Goal: Contribute content: Contribute content

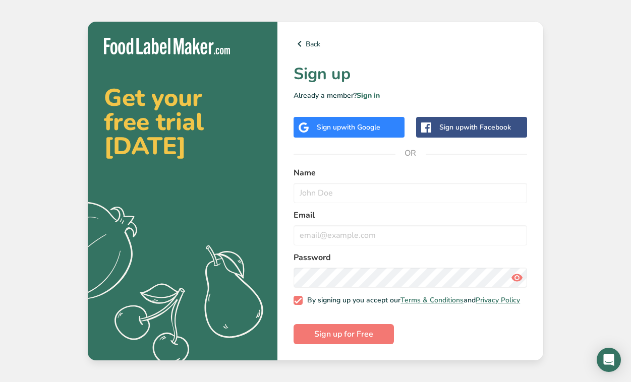
click at [347, 128] on span "with Google" at bounding box center [360, 128] width 39 height 10
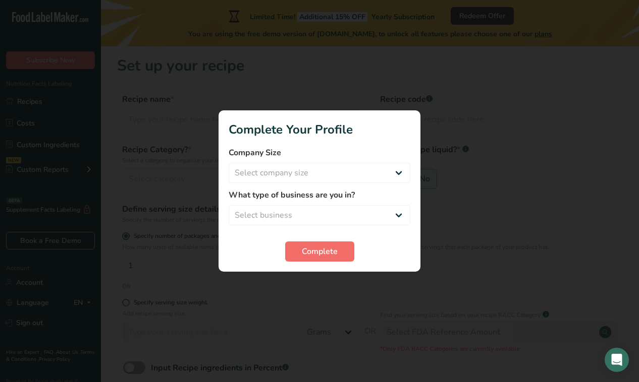
click at [312, 253] on span "Complete" at bounding box center [320, 252] width 36 height 12
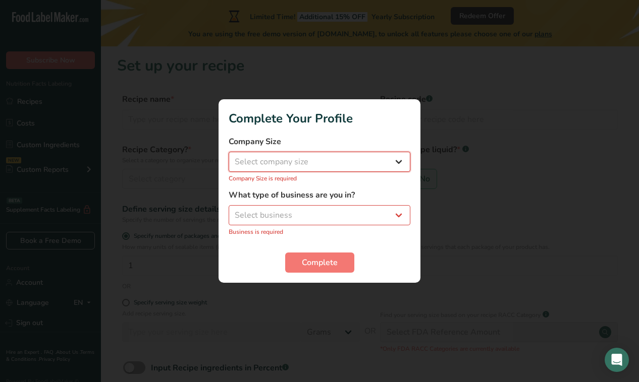
select select "1"
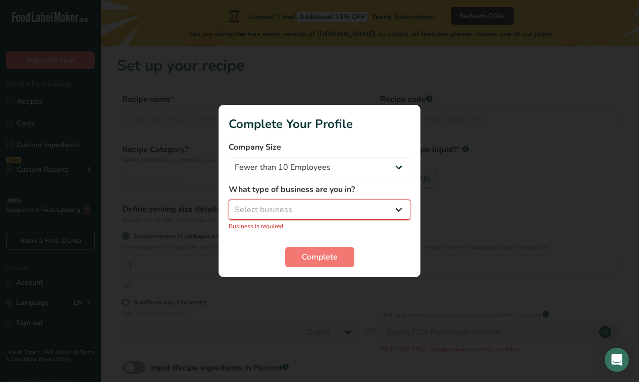
select select "8"
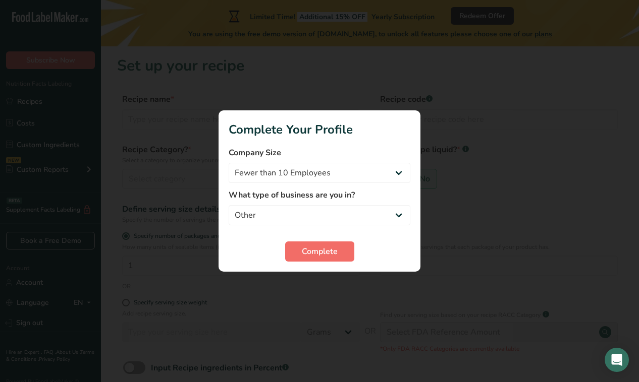
click at [305, 256] on span "Complete" at bounding box center [320, 252] width 36 height 12
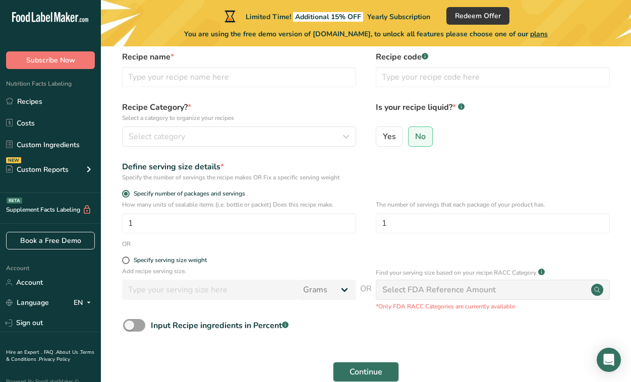
scroll to position [38, 0]
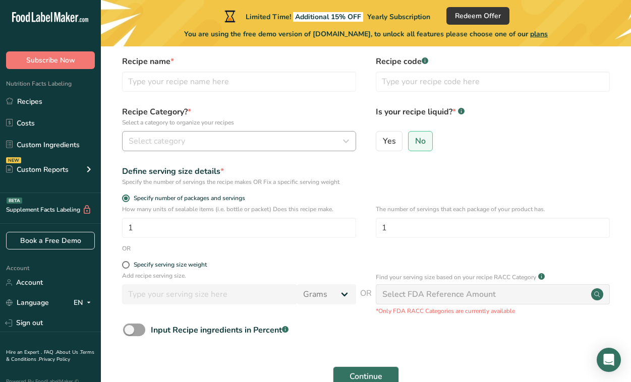
click at [181, 139] on span "Select category" at bounding box center [157, 141] width 56 height 12
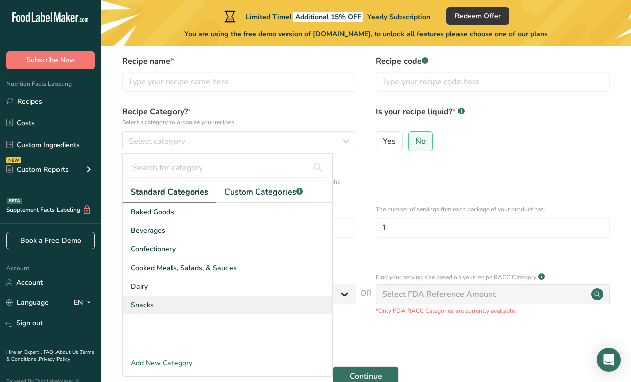
click at [154, 307] on div "Snacks" at bounding box center [228, 305] width 210 height 19
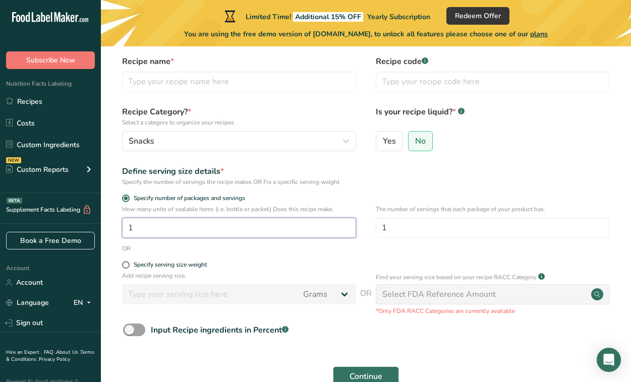
drag, startPoint x: 217, startPoint y: 222, endPoint x: 108, endPoint y: 223, distance: 109.5
click at [108, 223] on section "Set up your recipe Recipe name * Recipe code .a-a{fill:#347362;}.b-a{fill:#fff;…" at bounding box center [366, 209] width 530 height 400
type input "3"
click at [126, 265] on span at bounding box center [126, 265] width 8 height 8
click at [126, 265] on input "Specify serving size weight" at bounding box center [125, 265] width 7 height 7
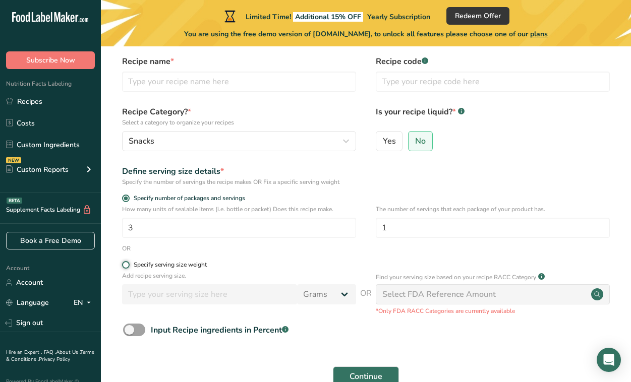
radio input "true"
radio input "false"
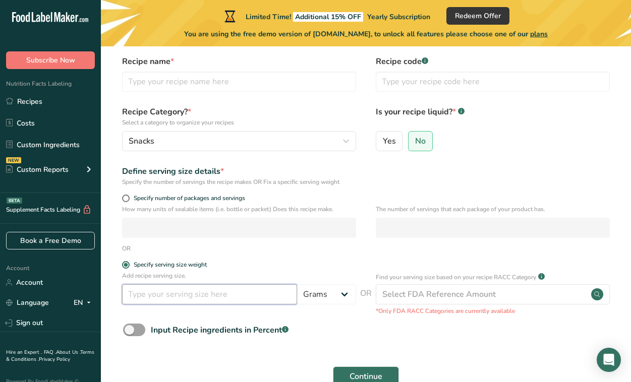
click at [170, 287] on input "number" at bounding box center [209, 294] width 175 height 20
type input "50"
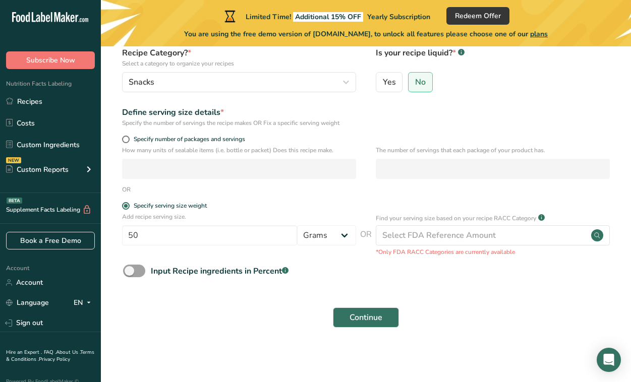
scroll to position [96, 0]
click at [377, 315] on span "Continue" at bounding box center [366, 318] width 33 height 12
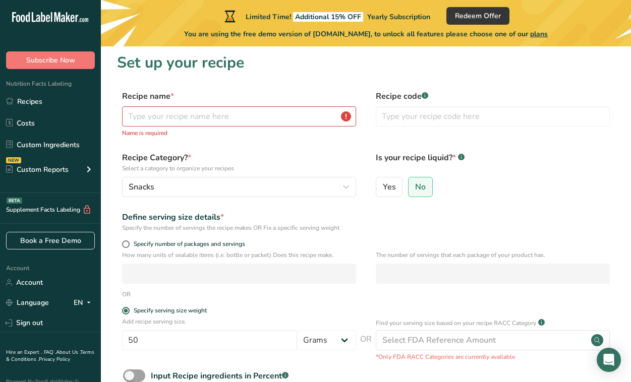
scroll to position [4, 0]
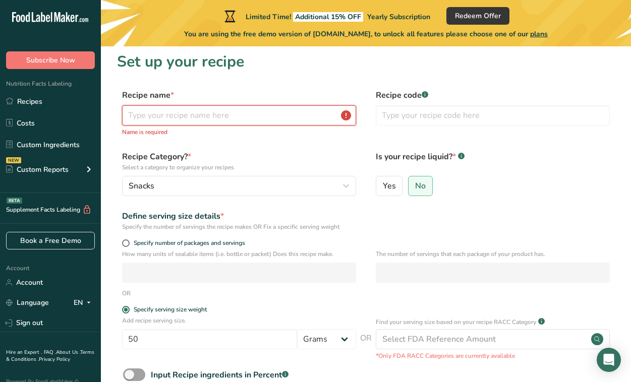
click at [243, 121] on input "text" at bounding box center [239, 115] width 234 height 20
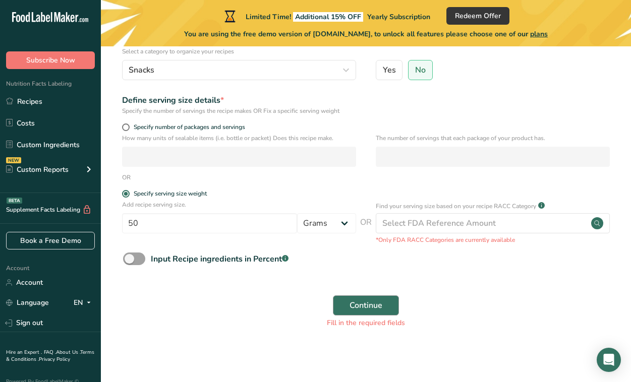
type input "Smoky BBQ Blast"
click at [363, 303] on span "Continue" at bounding box center [366, 306] width 33 height 12
